Goal: Task Accomplishment & Management: Manage account settings

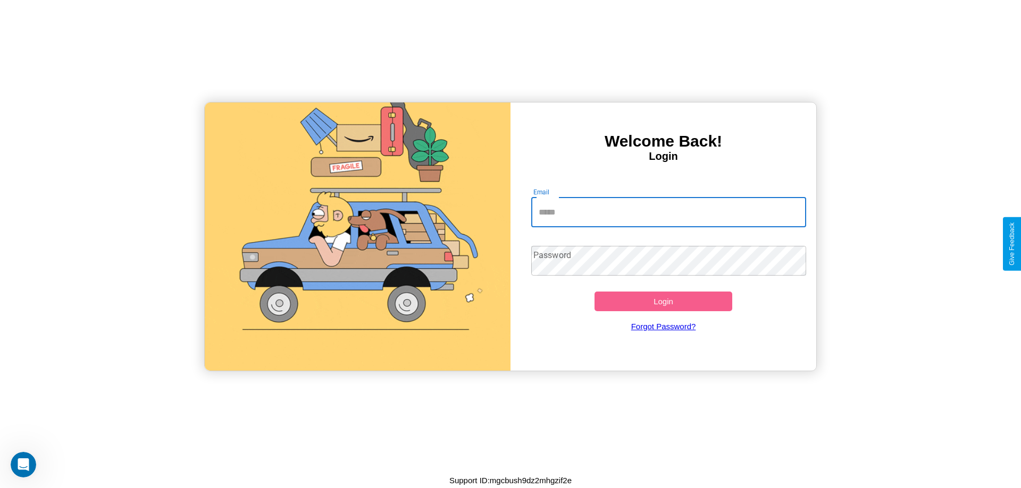
click at [668, 212] on input "Email" at bounding box center [668, 213] width 275 height 30
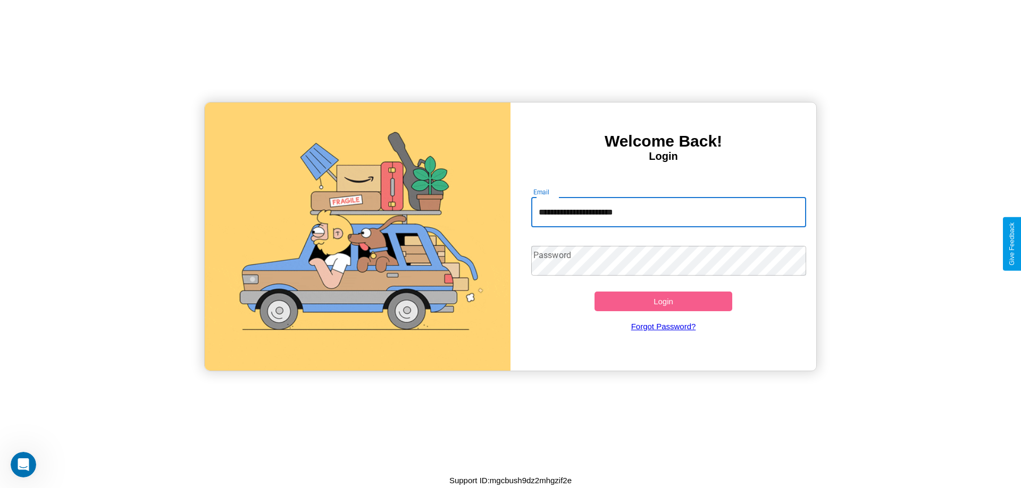
type input "**********"
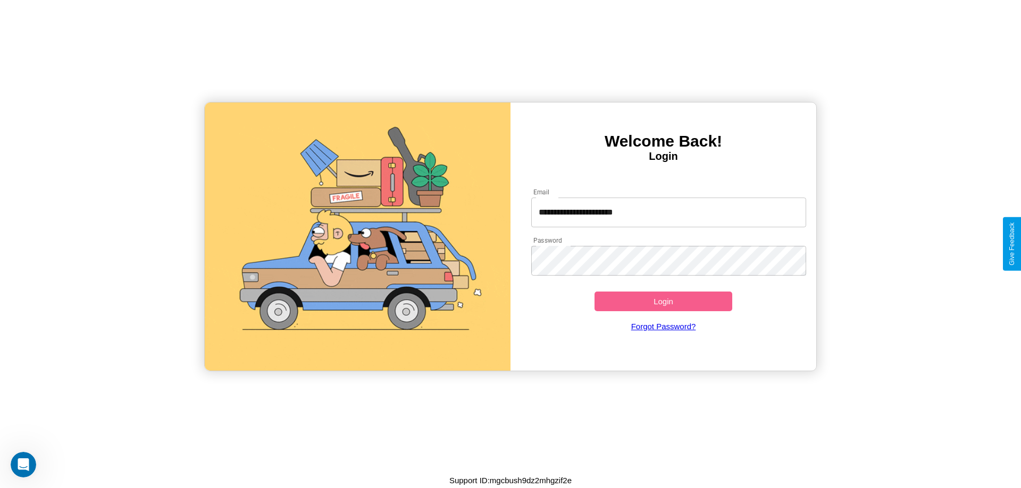
click at [663, 301] on button "Login" at bounding box center [663, 302] width 138 height 20
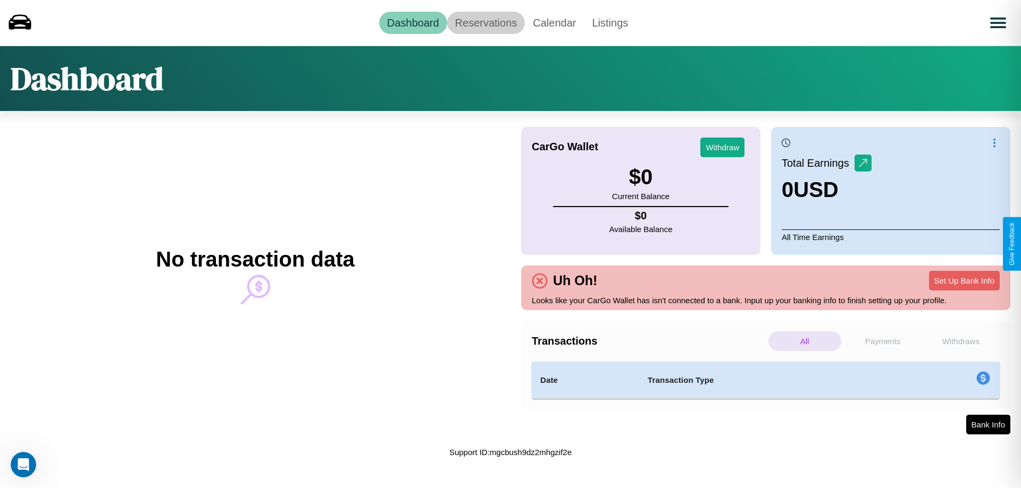
click at [485, 22] on link "Reservations" at bounding box center [486, 23] width 78 height 22
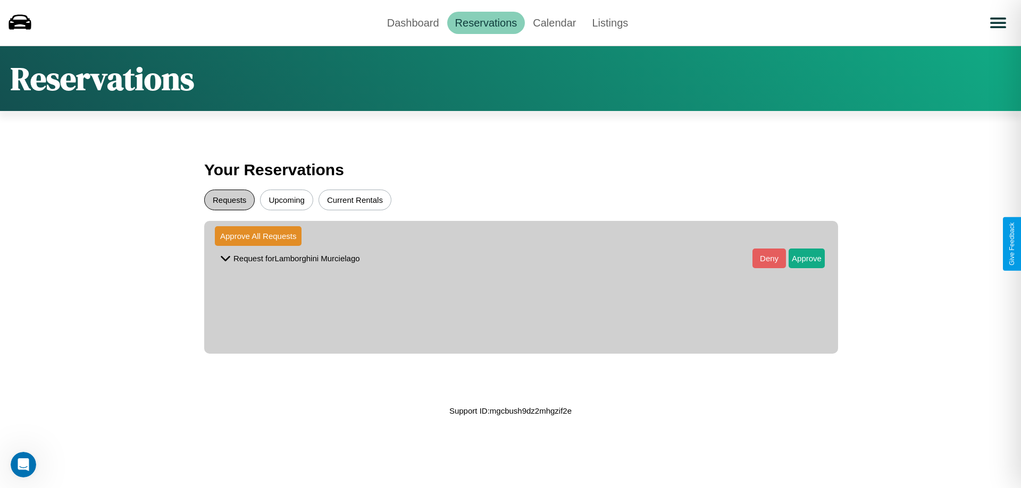
click at [229, 200] on button "Requests" at bounding box center [229, 200] width 50 height 21
click at [798, 258] on button "Approve" at bounding box center [806, 259] width 36 height 20
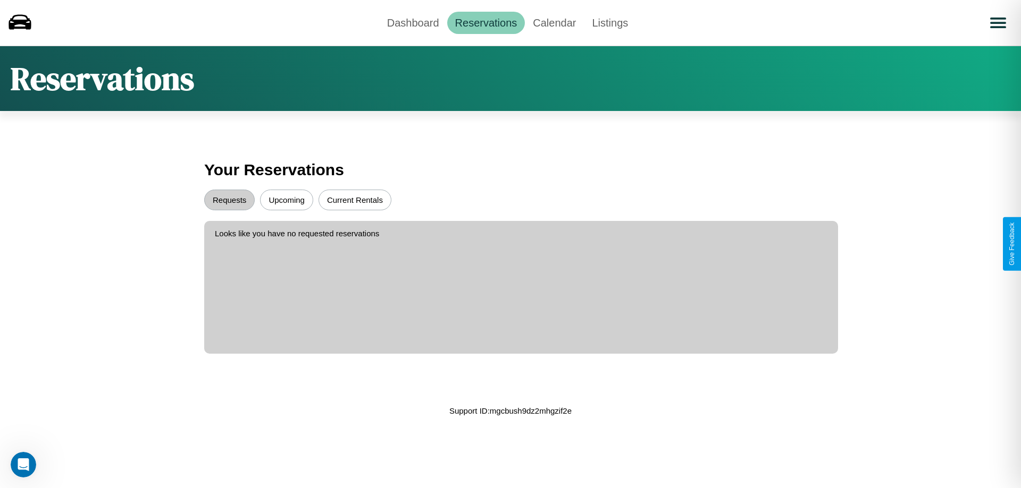
click at [286, 200] on button "Upcoming" at bounding box center [286, 200] width 53 height 21
click at [554, 22] on link "Calendar" at bounding box center [554, 23] width 59 height 22
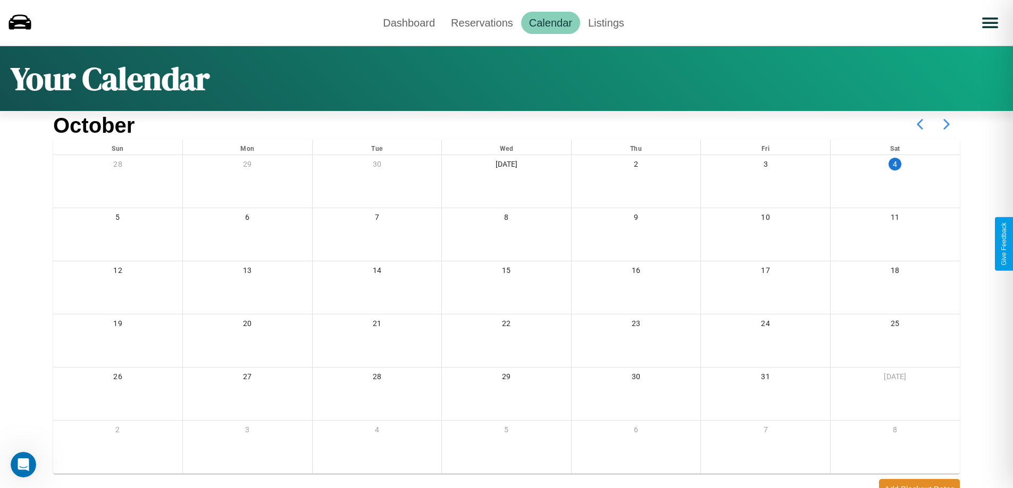
click at [946, 124] on icon at bounding box center [946, 124] width 27 height 27
